Goal: Find specific page/section: Find specific page/section

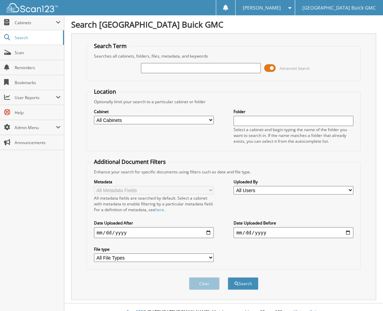
click at [178, 64] on input "text" at bounding box center [201, 68] width 120 height 10
type input "6165741"
click at [228, 277] on button "Search" at bounding box center [243, 283] width 31 height 13
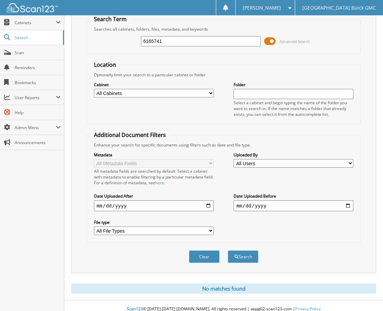
scroll to position [34, 0]
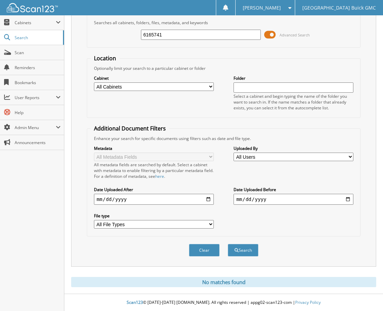
drag, startPoint x: 171, startPoint y: 37, endPoint x: 128, endPoint y: 36, distance: 42.6
click at [128, 36] on div "6165741 Advanced Search" at bounding box center [224, 35] width 266 height 18
type input "6166436"
click at [228, 244] on button "Search" at bounding box center [243, 250] width 31 height 13
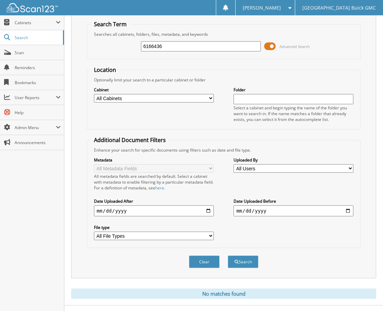
scroll to position [34, 0]
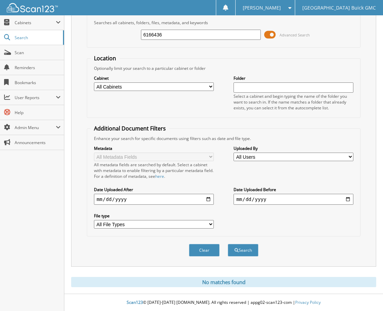
drag, startPoint x: 193, startPoint y: 30, endPoint x: 133, endPoint y: 38, distance: 59.7
click at [133, 38] on div "6166436 Advanced Search" at bounding box center [224, 35] width 266 height 18
type input "6160627"
click at [228, 244] on button "Search" at bounding box center [243, 250] width 31 height 13
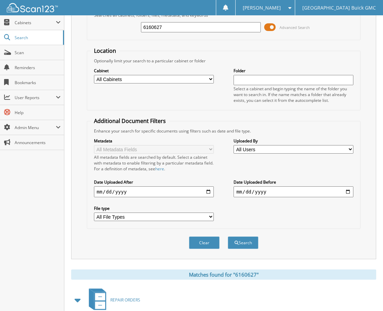
scroll to position [119, 0]
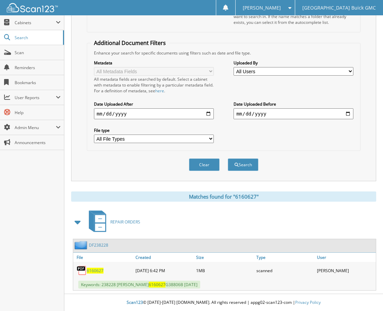
click at [97, 267] on div "6160627" at bounding box center [103, 270] width 61 height 14
click at [96, 271] on span "6160627" at bounding box center [95, 271] width 17 height 6
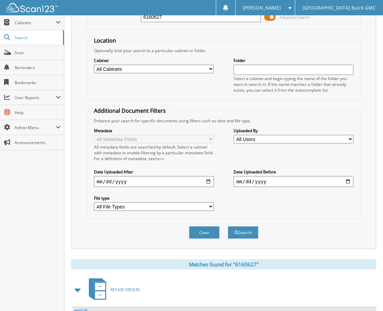
scroll to position [0, 0]
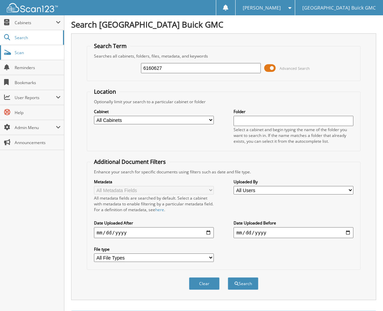
click at [25, 49] on link "Scan" at bounding box center [32, 52] width 64 height 15
click at [179, 67] on input "text" at bounding box center [201, 68] width 120 height 10
type input "510240"
click at [228, 277] on button "Search" at bounding box center [243, 283] width 31 height 13
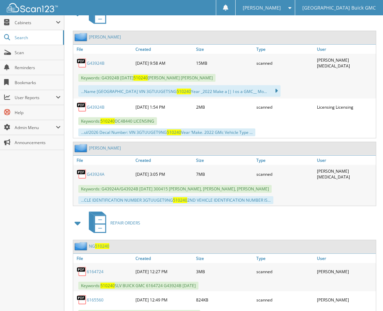
scroll to position [354, 0]
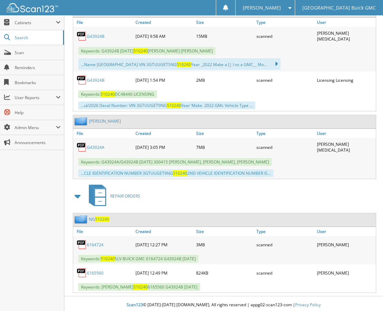
click at [231, 186] on div "REPAIR ORDERS" at bounding box center [223, 195] width 305 height 27
click at [95, 272] on link "6165560" at bounding box center [95, 273] width 17 height 6
click at [93, 242] on link "6164724" at bounding box center [95, 245] width 17 height 6
click at [19, 47] on link "Scan" at bounding box center [32, 52] width 64 height 15
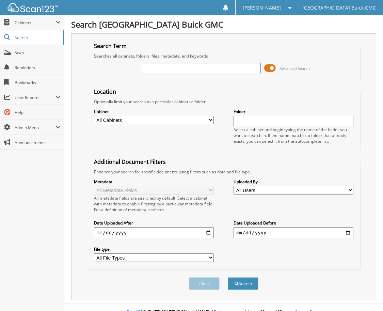
click at [149, 70] on input "text" at bounding box center [201, 68] width 120 height 10
type input "SF279168"
click at [228, 277] on button "Search" at bounding box center [243, 283] width 31 height 13
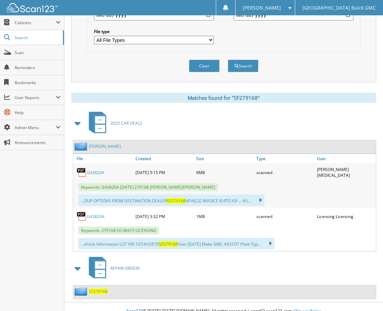
scroll to position [225, 0]
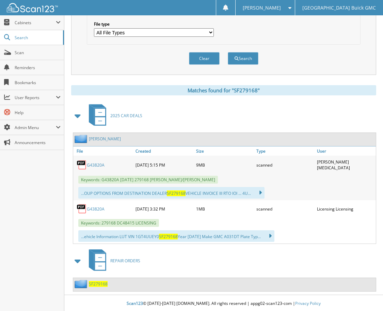
click at [97, 281] on span "SF279168" at bounding box center [98, 284] width 19 height 6
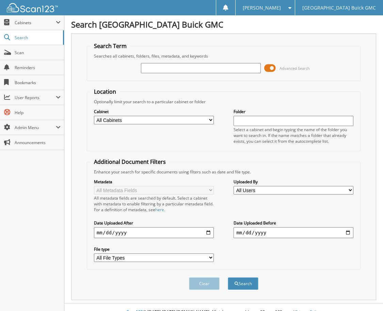
click at [173, 67] on input "text" at bounding box center [201, 68] width 120 height 10
type input "6165969"
click at [228, 277] on button "Search" at bounding box center [243, 283] width 31 height 13
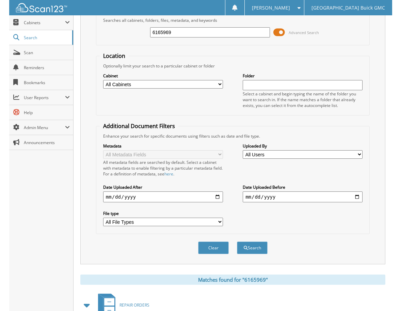
scroll to position [119, 0]
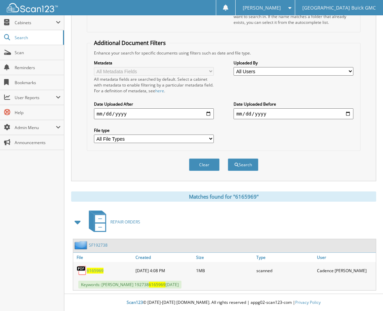
click at [94, 271] on span "6165969" at bounding box center [95, 271] width 17 height 6
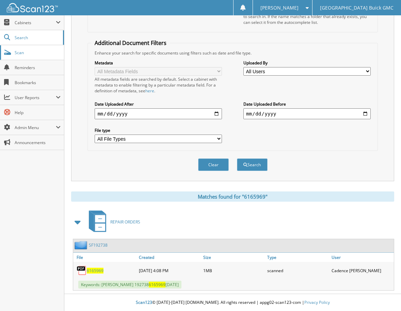
click at [27, 52] on span "Scan" at bounding box center [38, 53] width 46 height 6
